Goal: Task Accomplishment & Management: Use online tool/utility

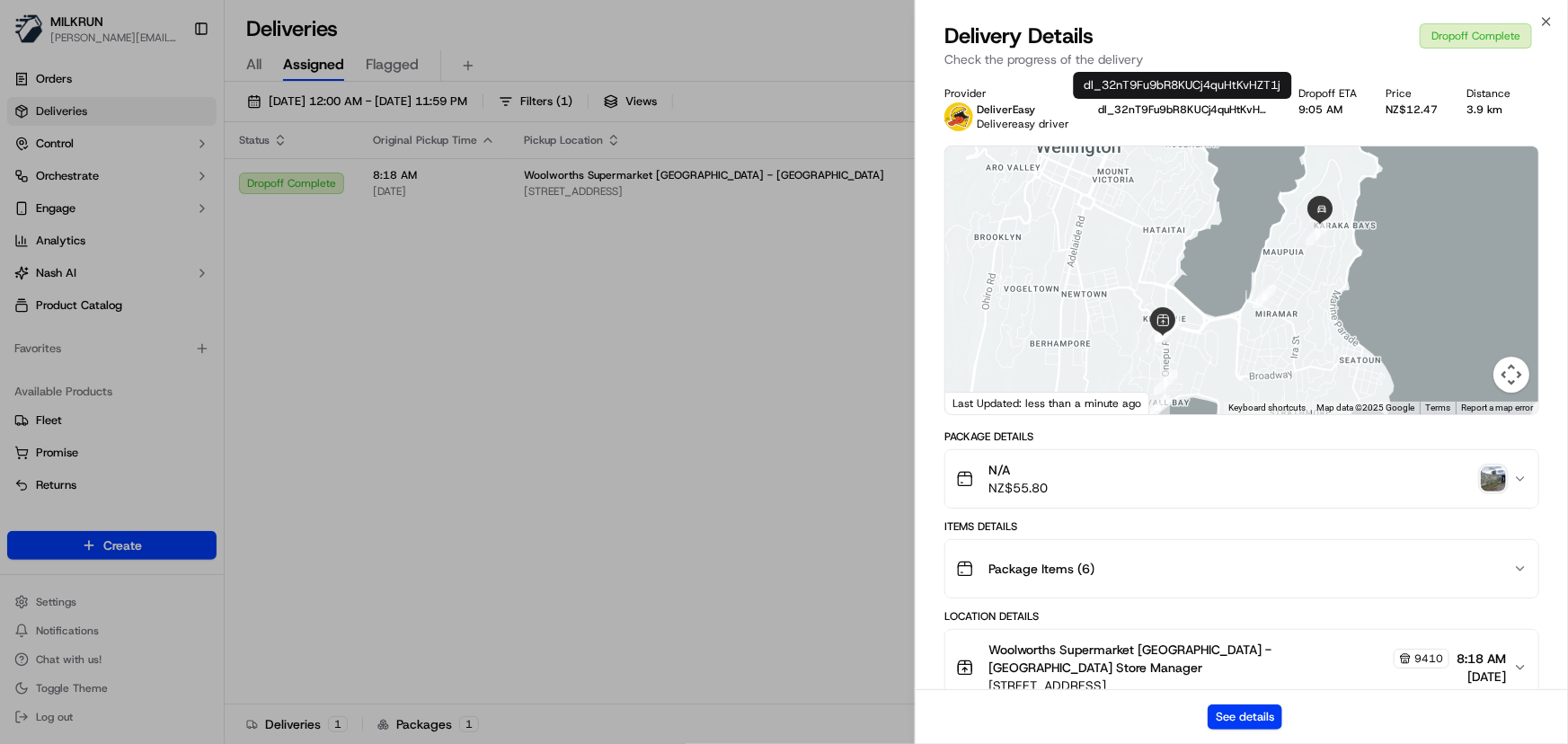
click at [1555, 21] on div "Delivery Details Dropoff Complete Check the progress of the delivery" at bounding box center [1242, 48] width 653 height 54
click at [1547, 23] on icon "button" at bounding box center [1547, 21] width 14 height 14
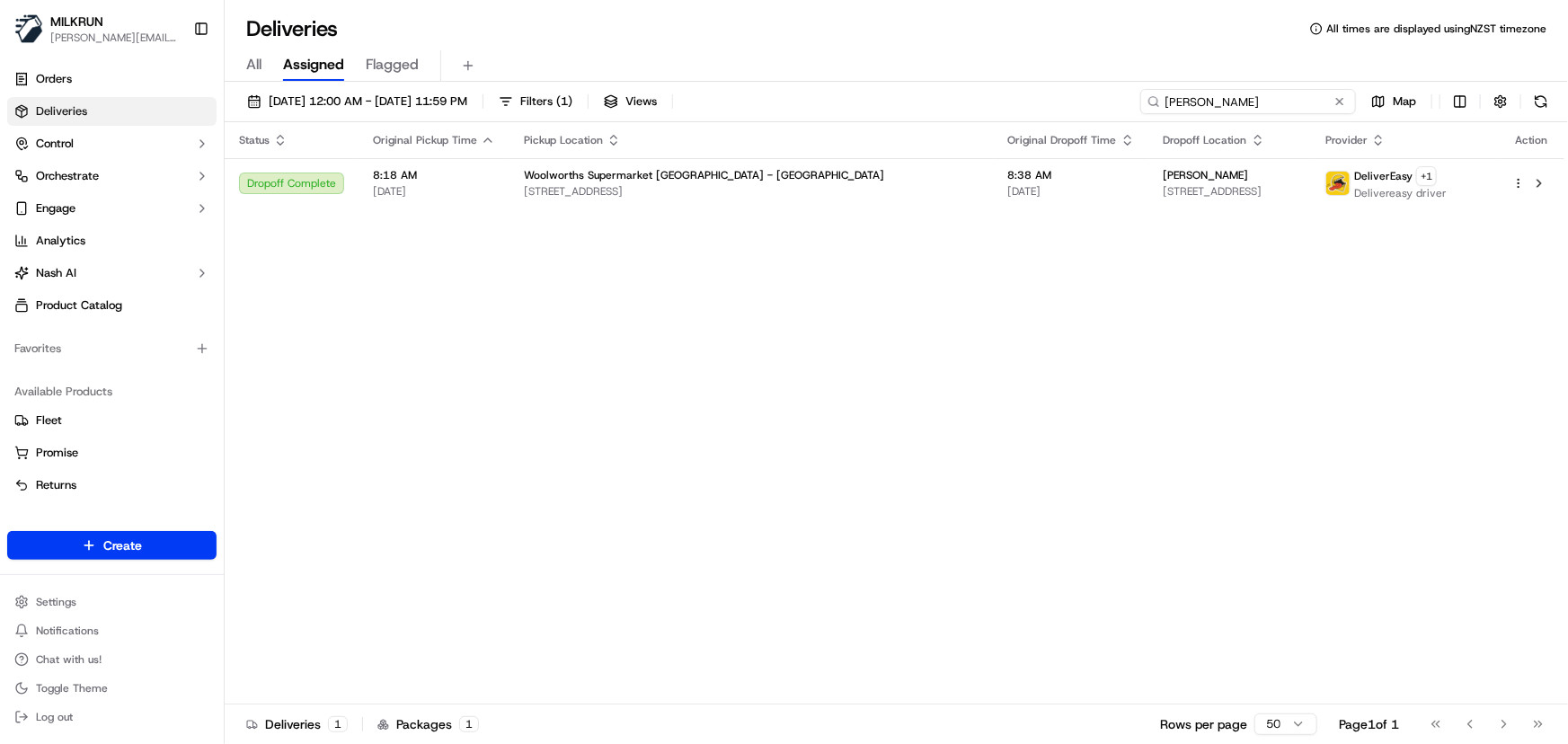
drag, startPoint x: 1308, startPoint y: 107, endPoint x: 240, endPoint y: 0, distance: 1073.3
click at [309, 21] on div "Deliveries All times are displayed using NZST timezone All Assigned Flagged [DA…" at bounding box center [896, 372] width 1344 height 744
paste input "[PERSON_NAME]"
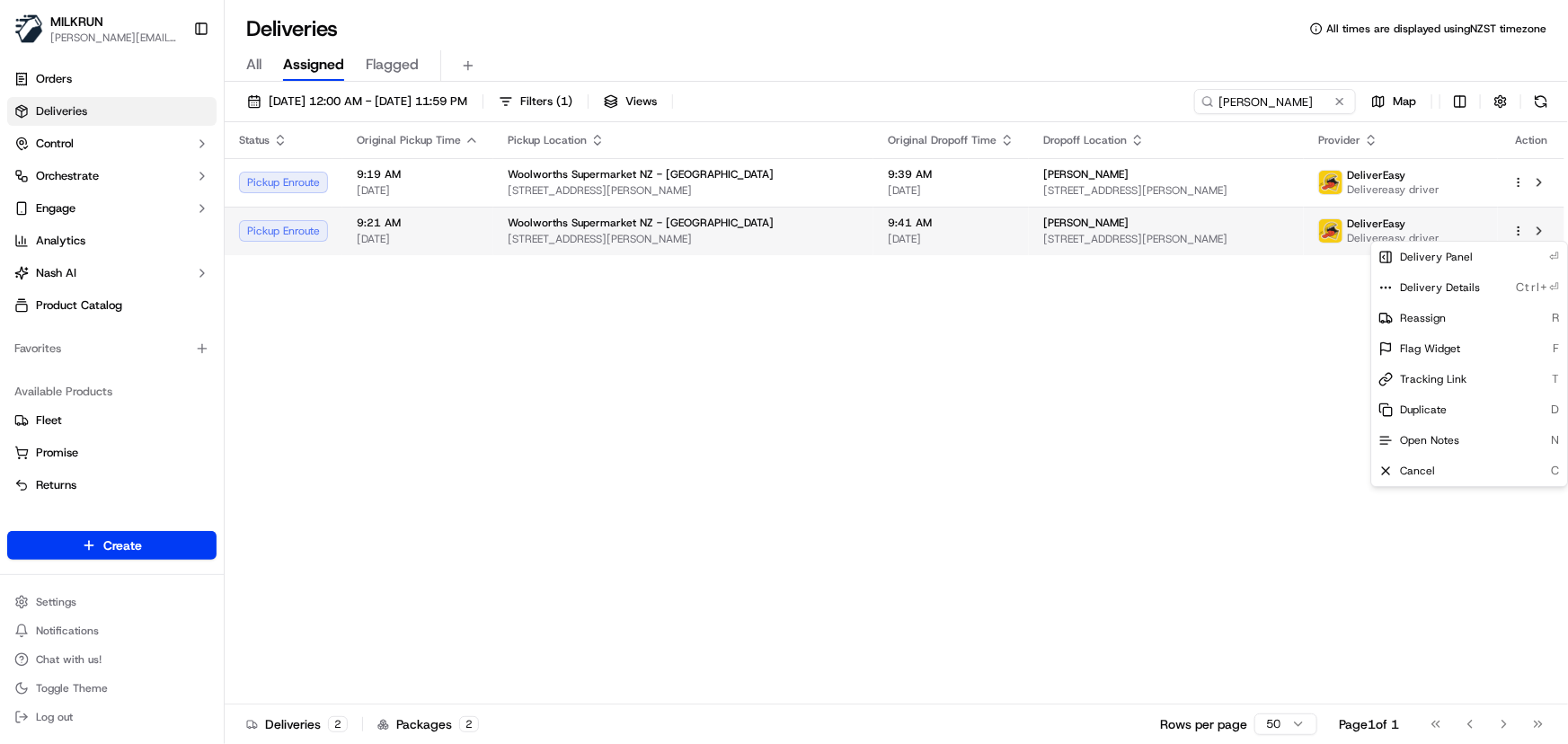
click at [1519, 234] on html "[PERSON_NAME] [PERSON_NAME][EMAIL_ADDRESS][DOMAIN_NAME] Toggle Sidebar Orders D…" at bounding box center [784, 372] width 1568 height 744
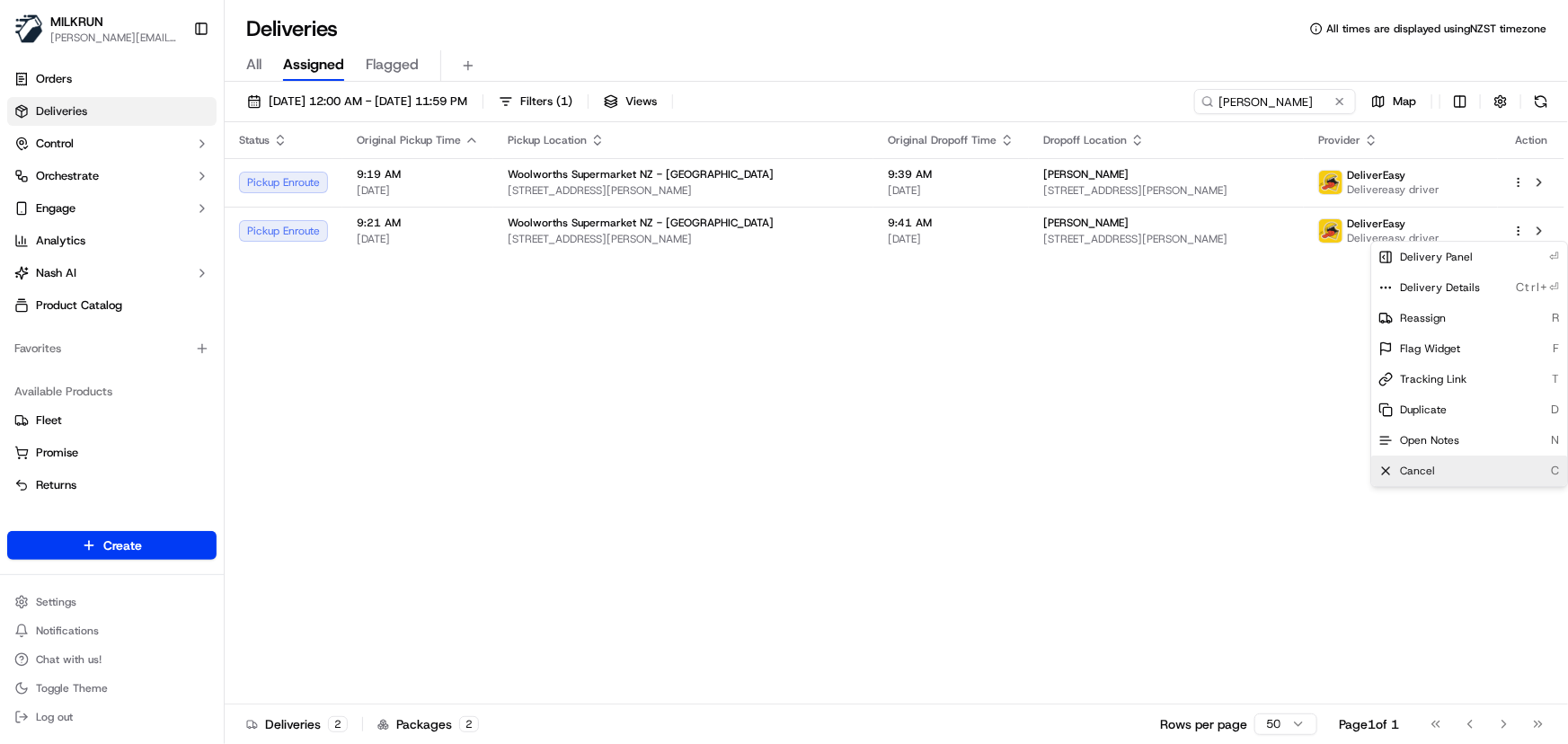
click at [1417, 475] on span "Cancel" at bounding box center [1418, 470] width 35 height 14
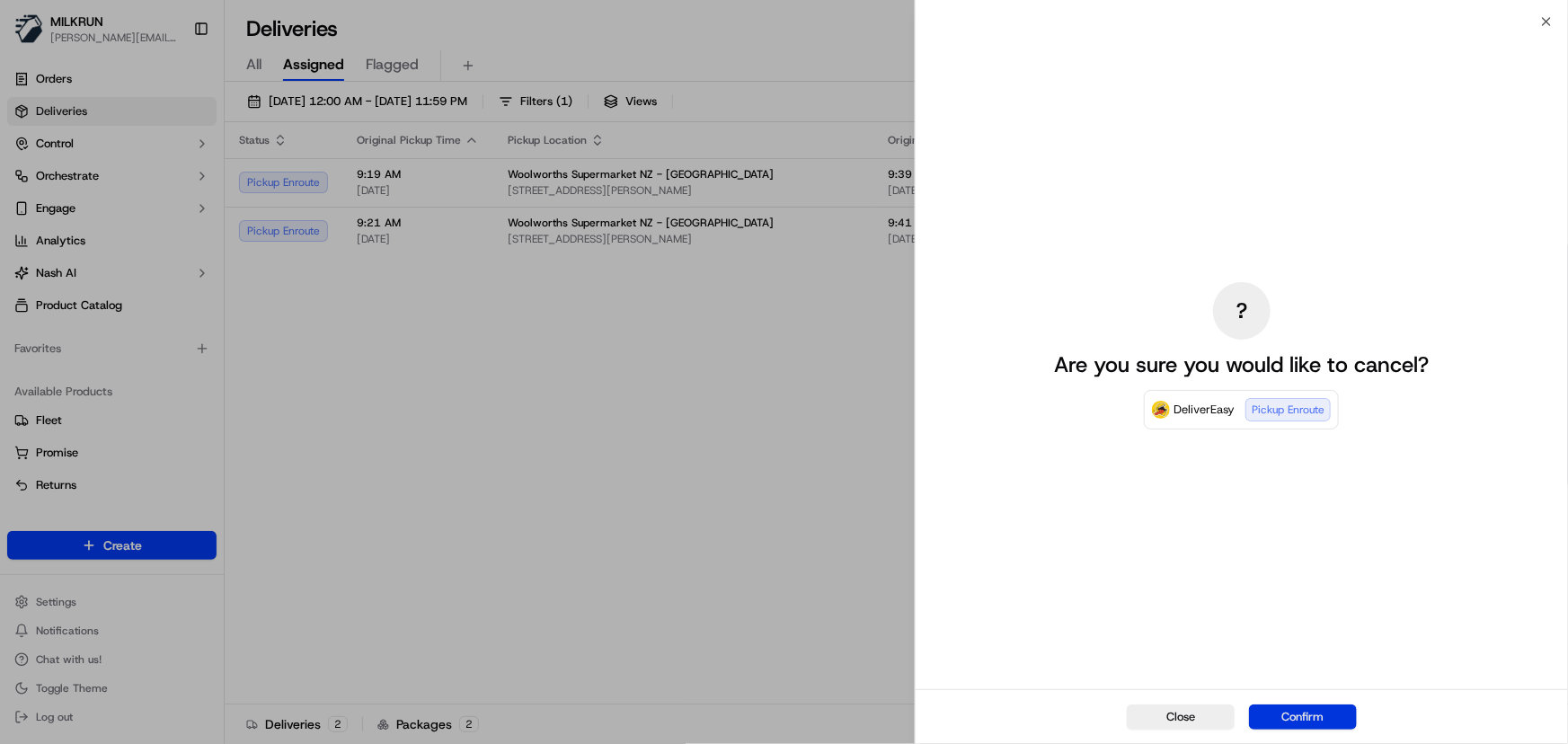
click at [1311, 712] on button "Confirm" at bounding box center [1303, 716] width 108 height 25
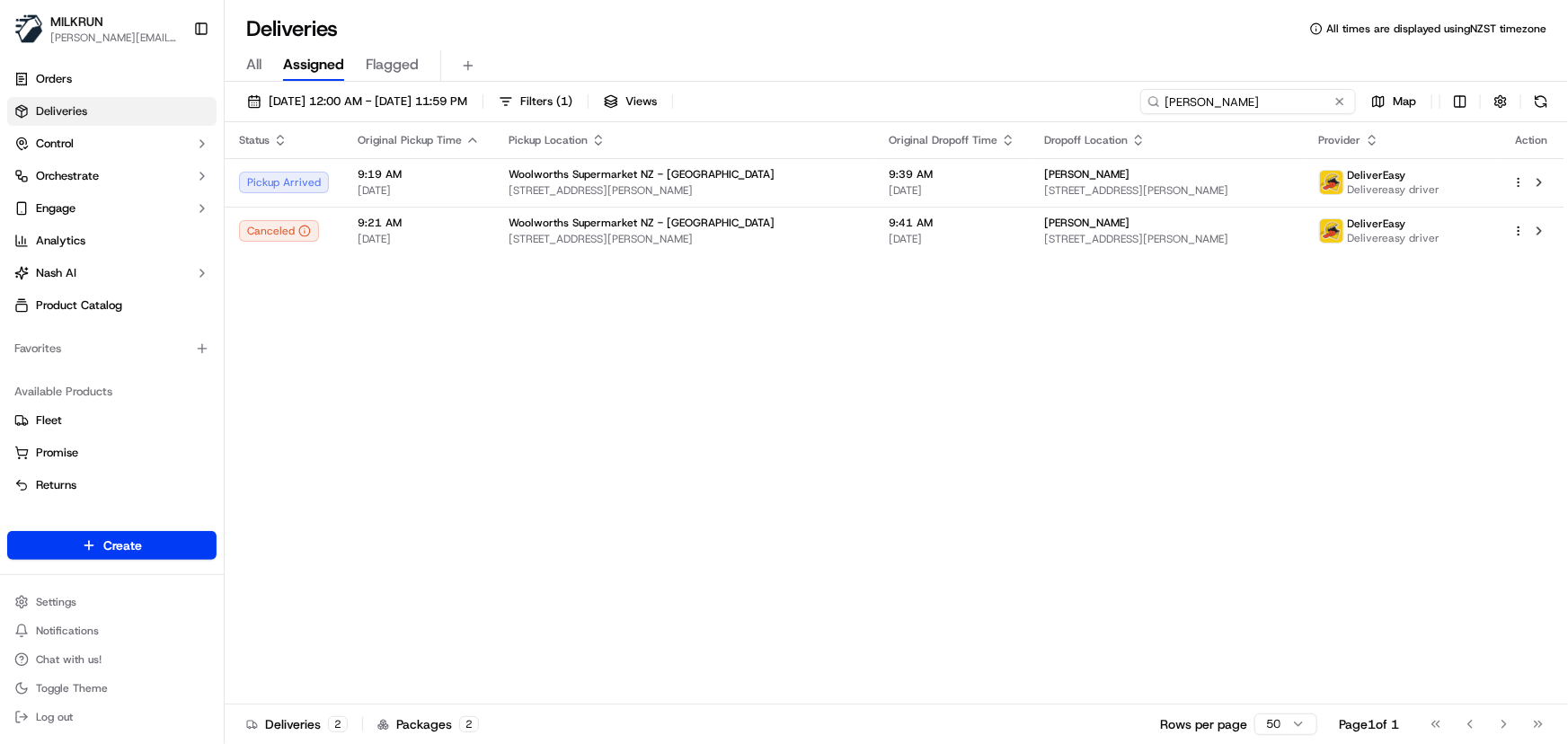
drag, startPoint x: 1321, startPoint y: 103, endPoint x: 44, endPoint y: 9, distance: 1280.5
click at [248, 48] on div "Deliveries All times are displayed using NZST timezone All Assigned Flagged [DA…" at bounding box center [896, 372] width 1344 height 744
paste input "Pat raket"
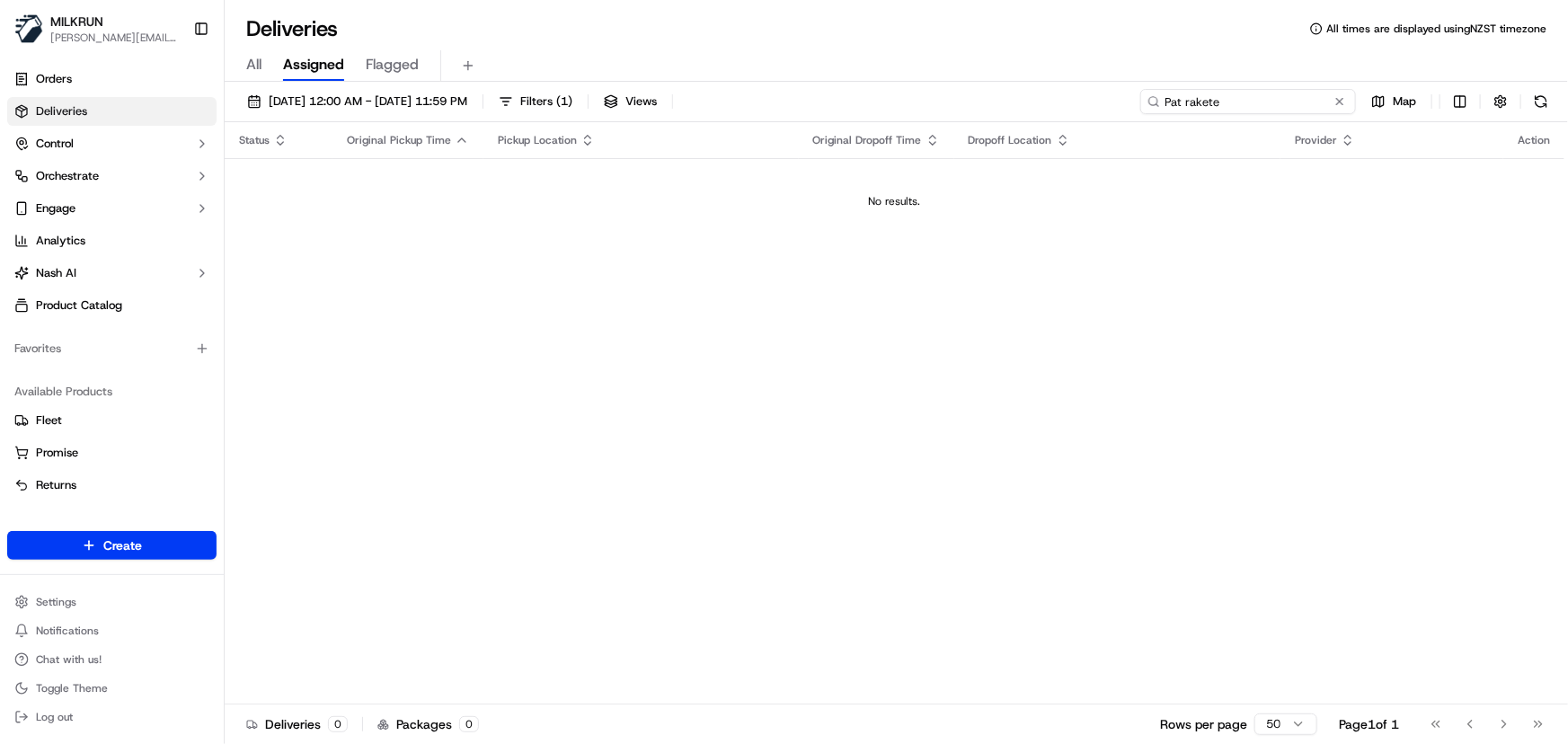
type input "Pat rakete"
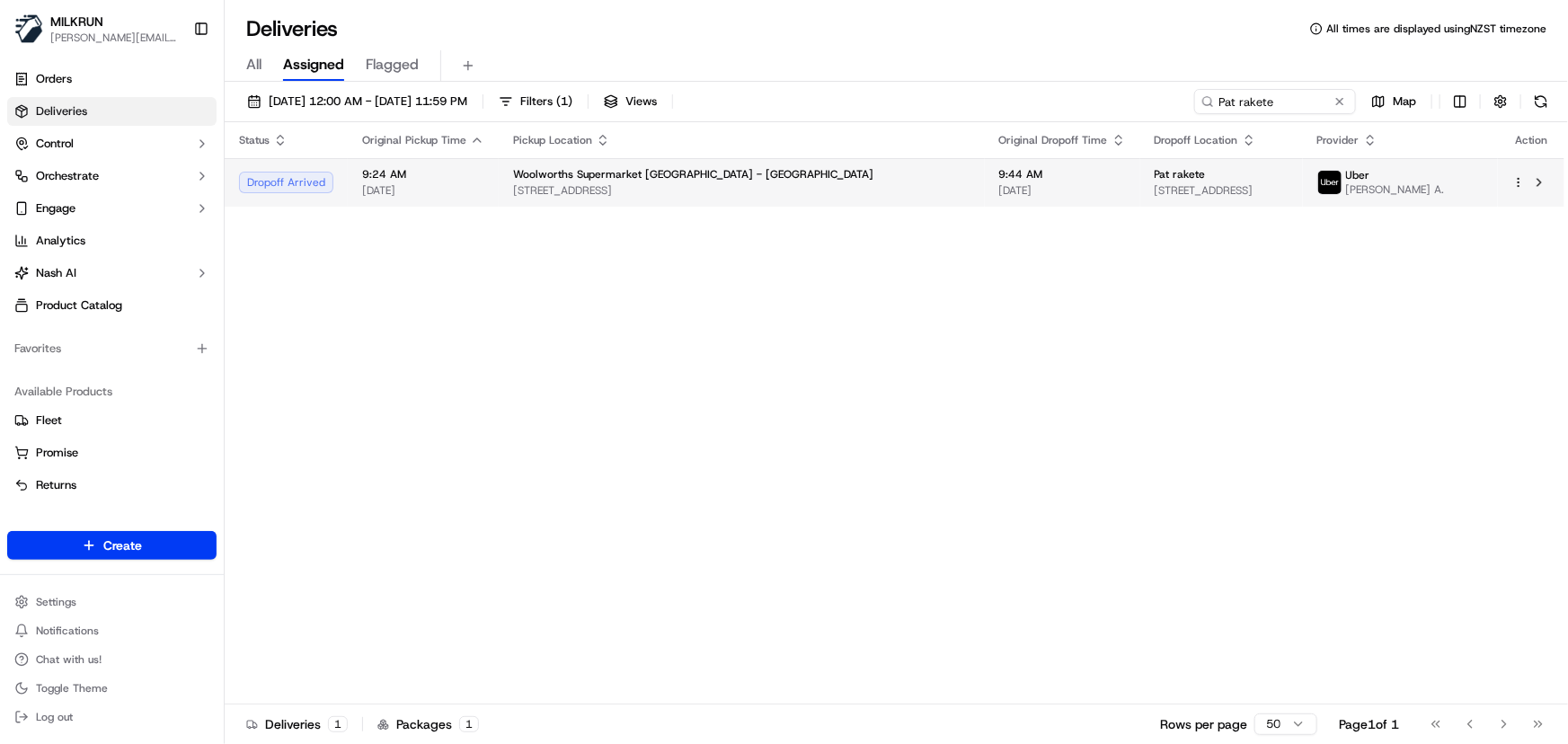
click at [1520, 179] on html "[PERSON_NAME] [PERSON_NAME][EMAIL_ADDRESS][DOMAIN_NAME] Toggle Sidebar Orders D…" at bounding box center [784, 372] width 1568 height 744
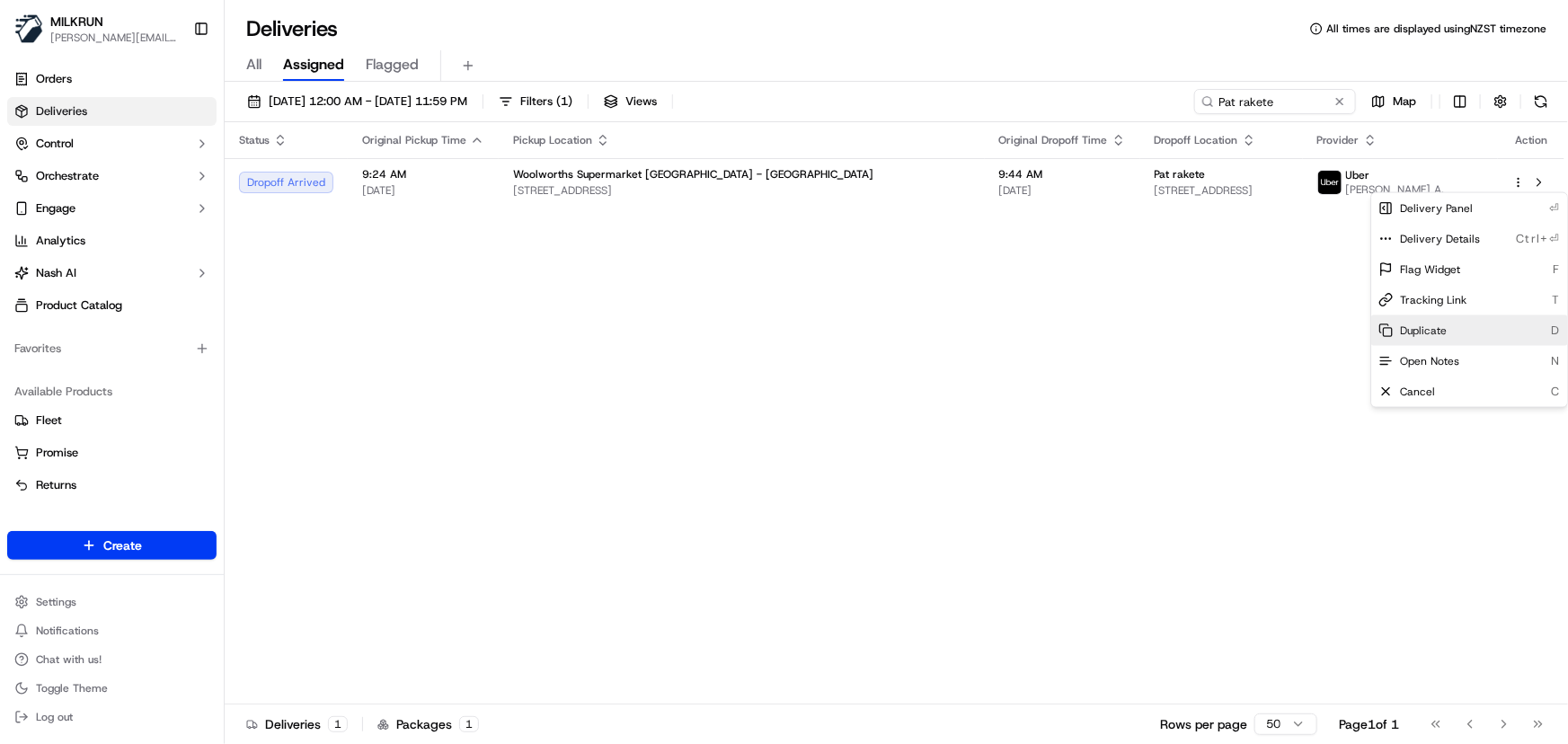
click at [1431, 333] on span "Duplicate" at bounding box center [1423, 330] width 47 height 14
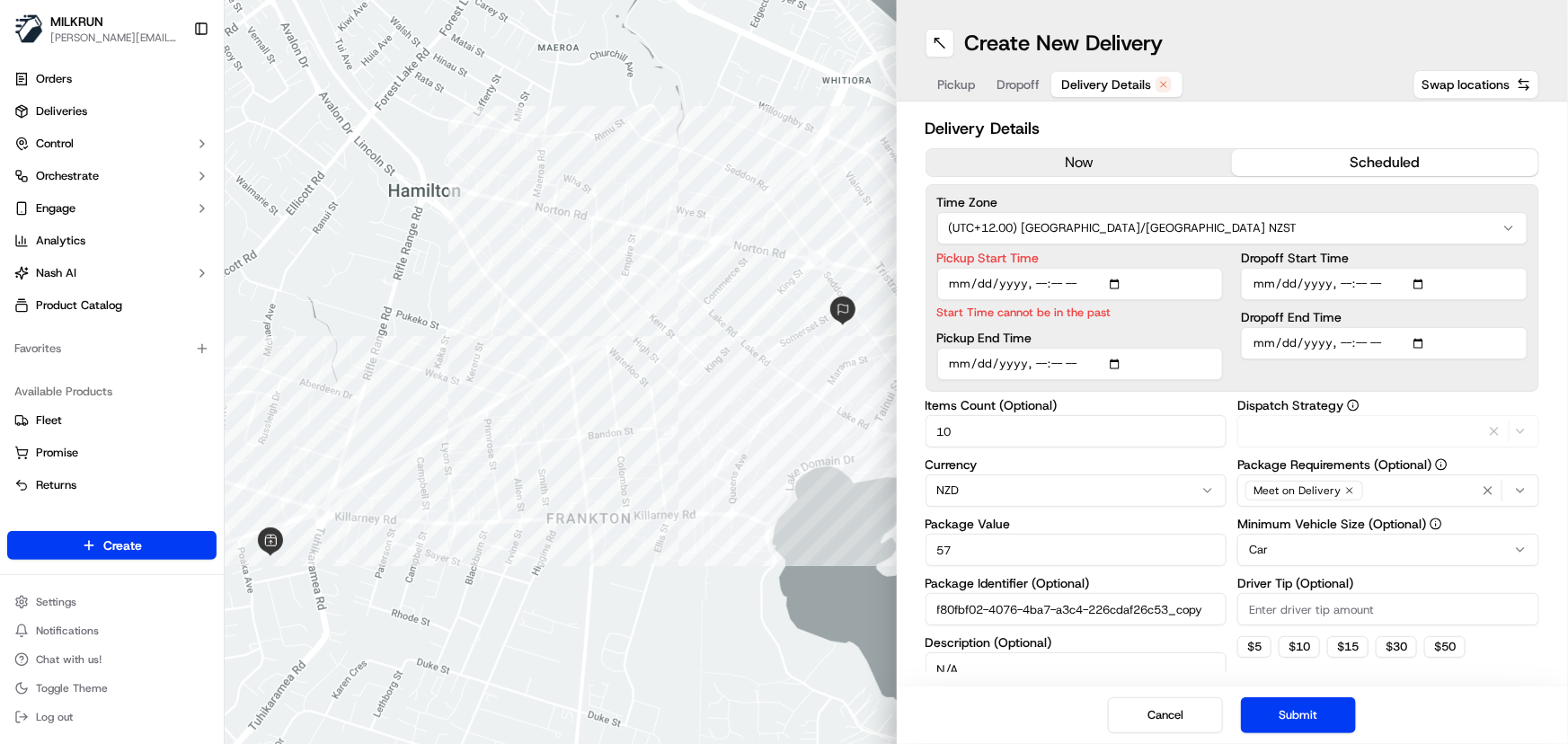
click at [1084, 80] on span "Delivery Details" at bounding box center [1107, 84] width 90 height 18
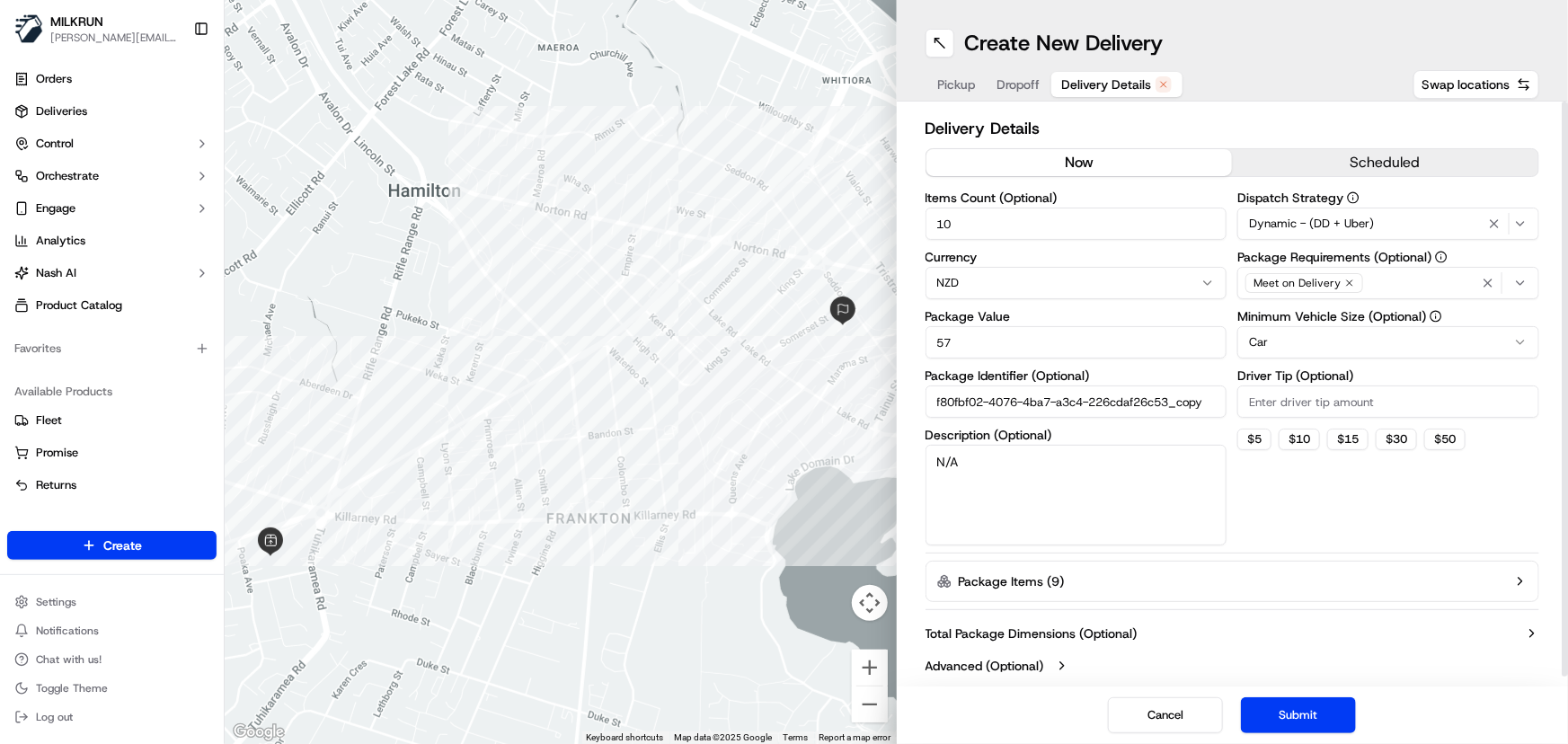
click at [1050, 158] on button "now" at bounding box center [1079, 162] width 307 height 27
drag, startPoint x: 1000, startPoint y: 228, endPoint x: 555, endPoint y: 193, distance: 446.4
click at [557, 193] on div "← Move left → Move right ↑ Move up ↓ Move down + Zoom in - Zoom out Home Jump l…" at bounding box center [896, 372] width 1344 height 744
type input "1"
click at [1291, 717] on button "Submit" at bounding box center [1298, 715] width 115 height 36
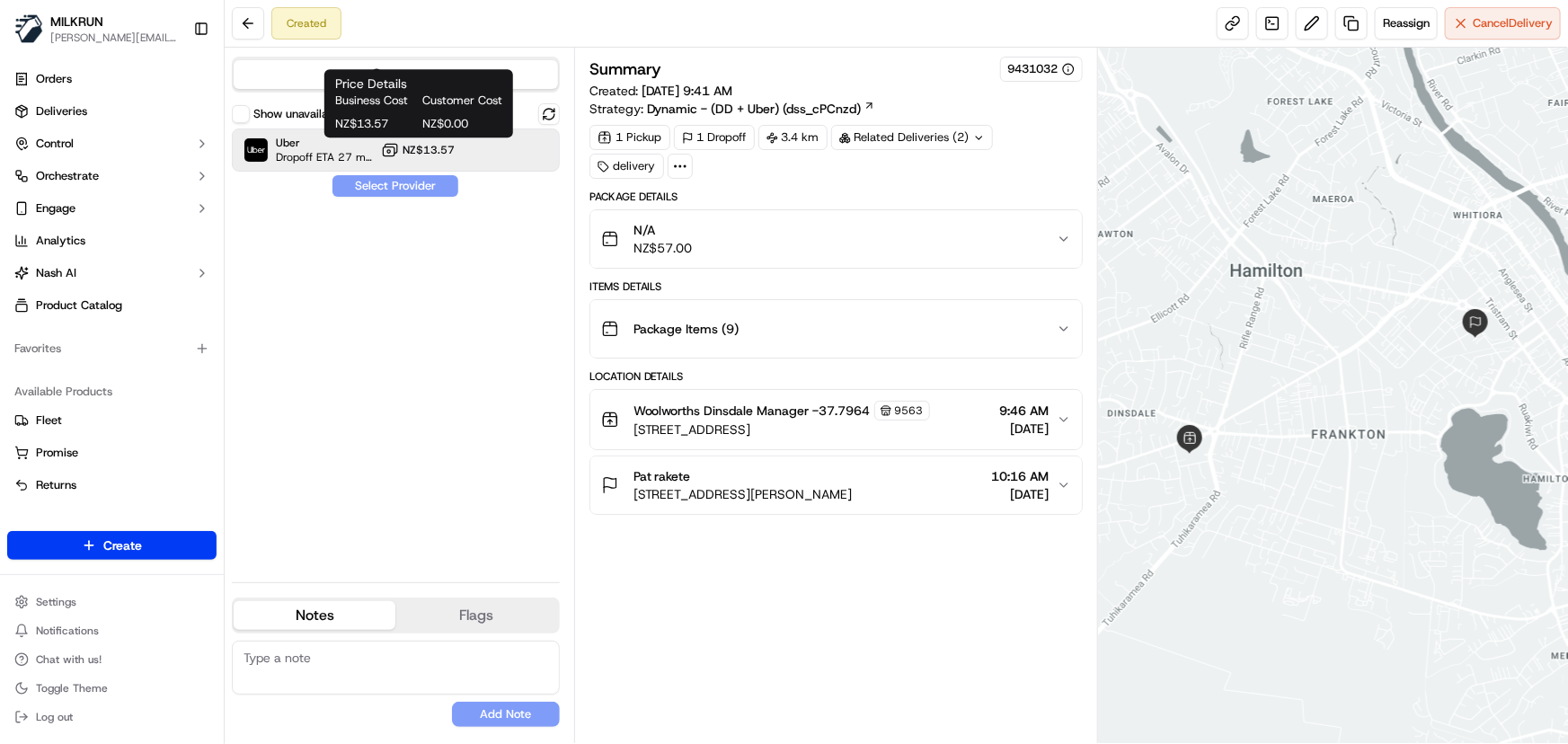
click at [442, 141] on button "NZ$13.57" at bounding box center [418, 149] width 74 height 18
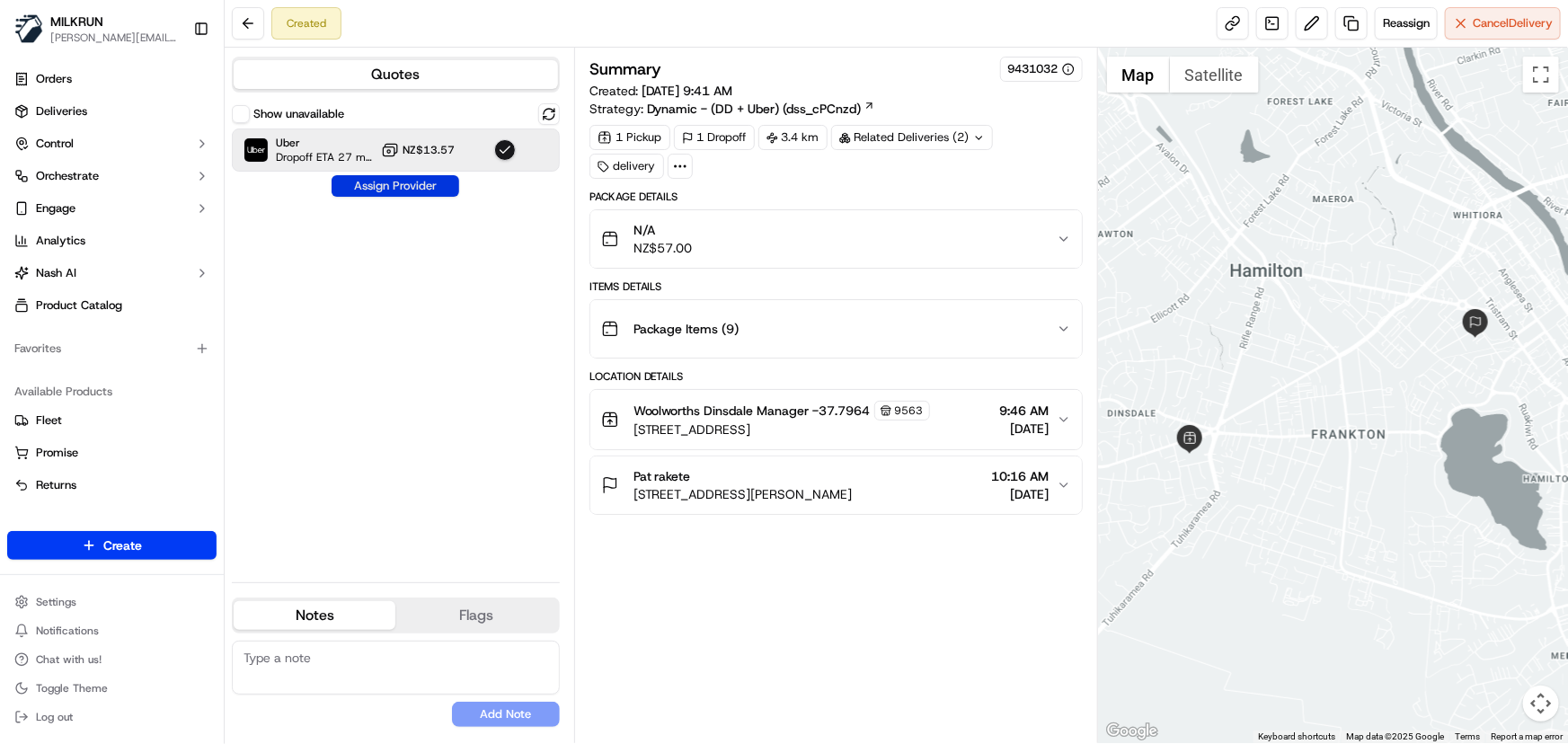
click at [424, 196] on button "Assign Provider" at bounding box center [395, 186] width 128 height 21
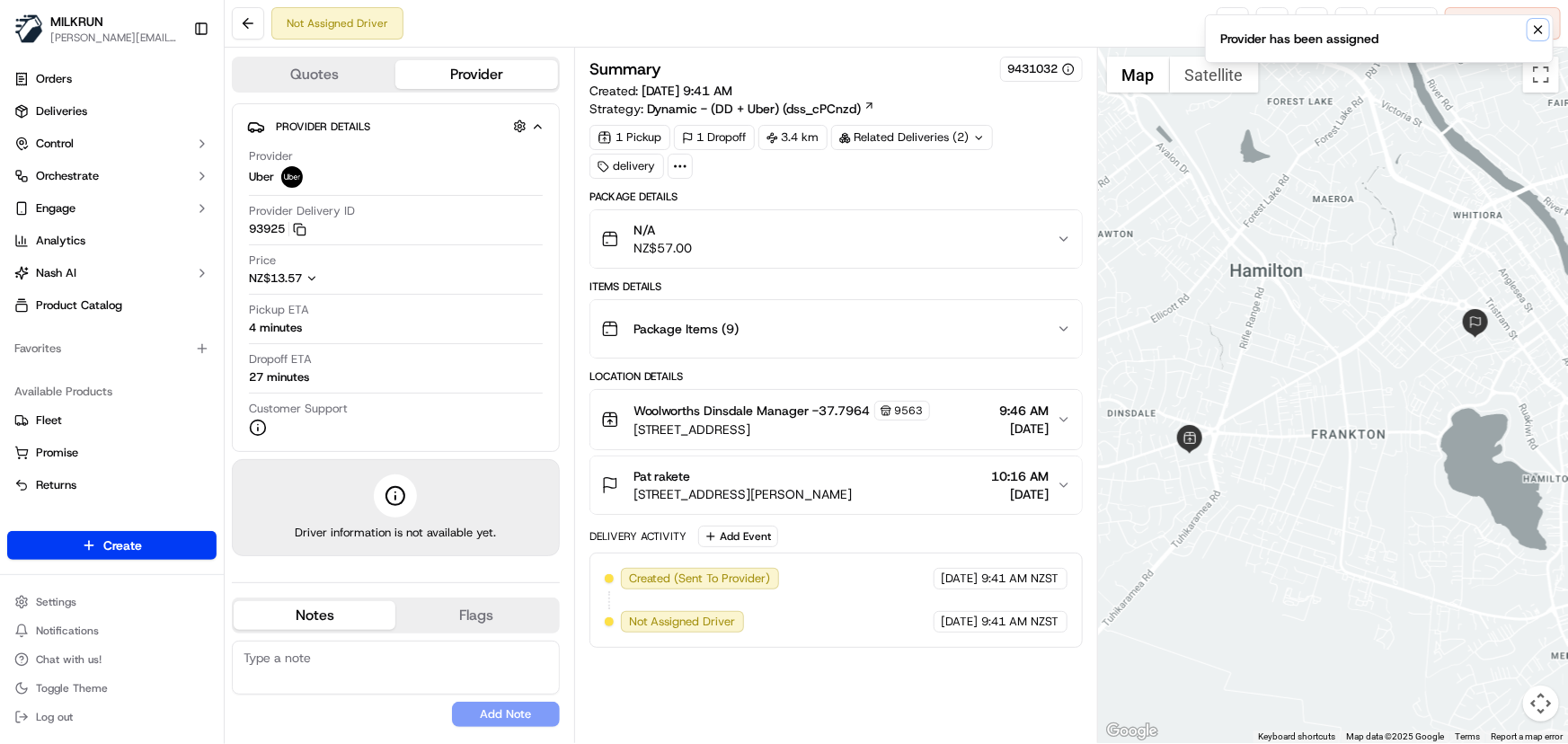
click at [1546, 29] on button "Notifications (F8)" at bounding box center [1538, 29] width 21 height 21
click at [1238, 19] on link at bounding box center [1233, 23] width 33 height 33
